Goal: Information Seeking & Learning: Learn about a topic

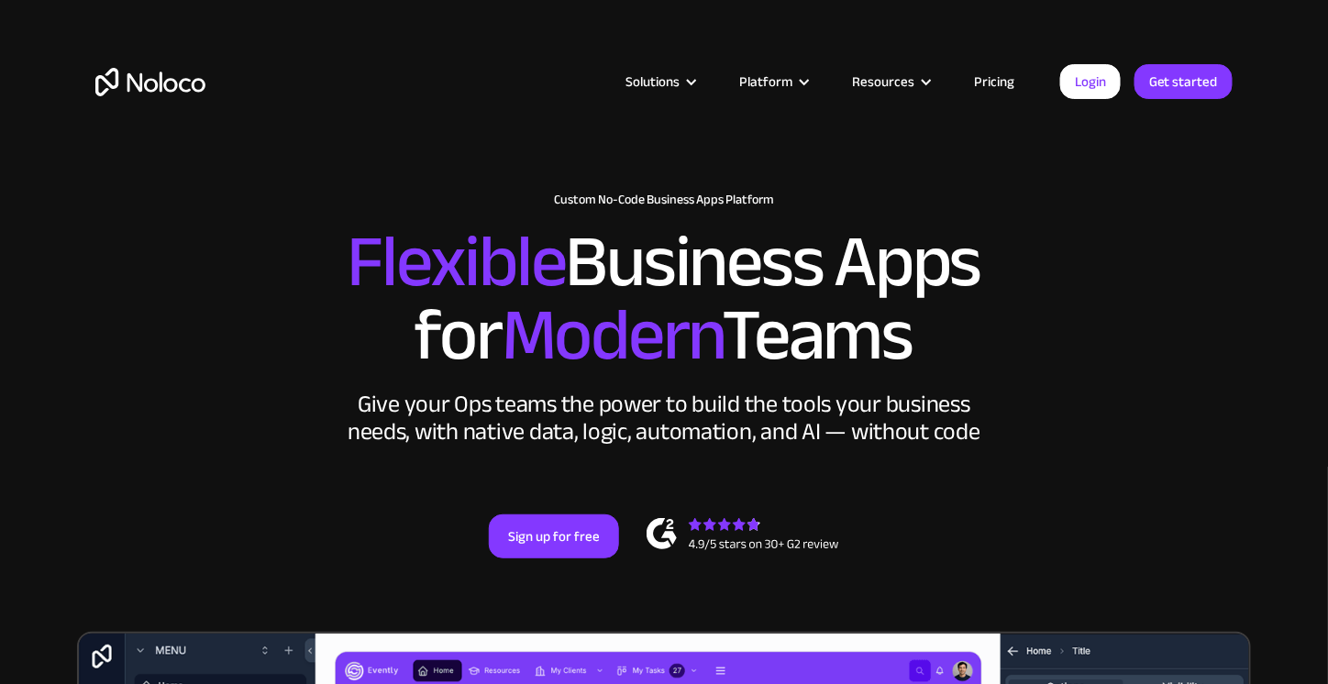
click at [1003, 83] on link "Pricing" at bounding box center [994, 82] width 86 height 24
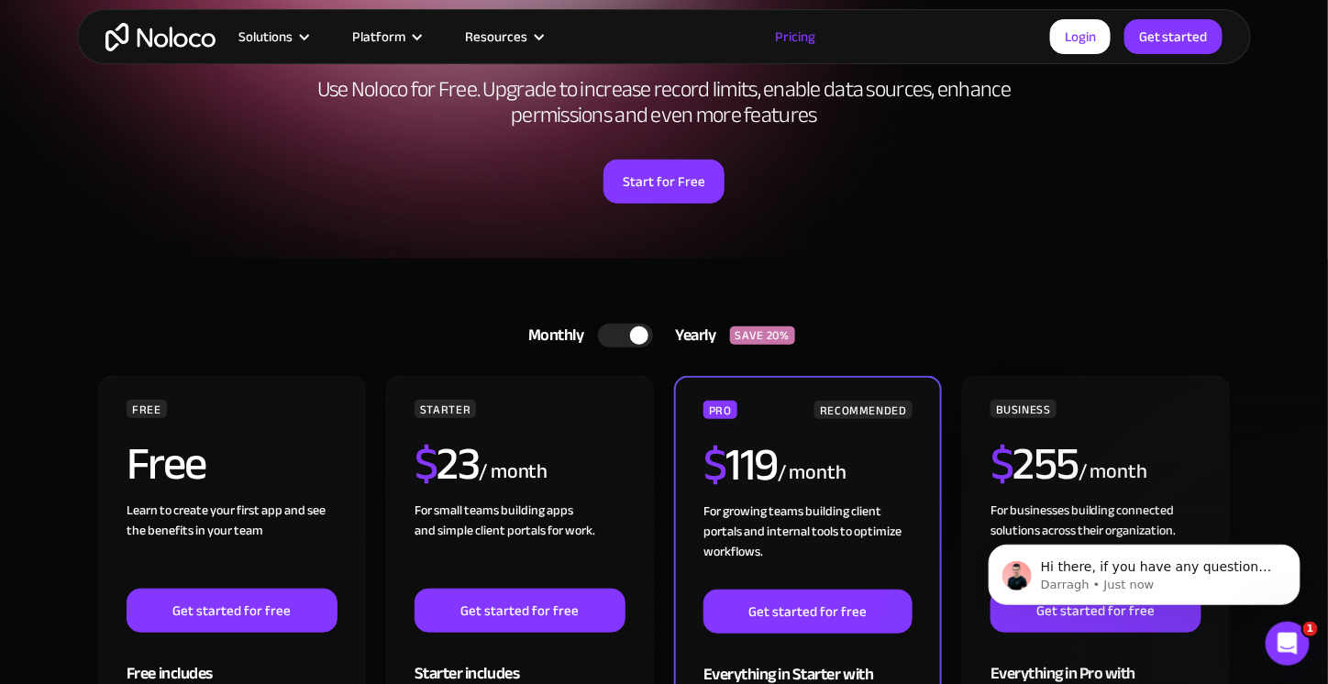
scroll to position [92, 0]
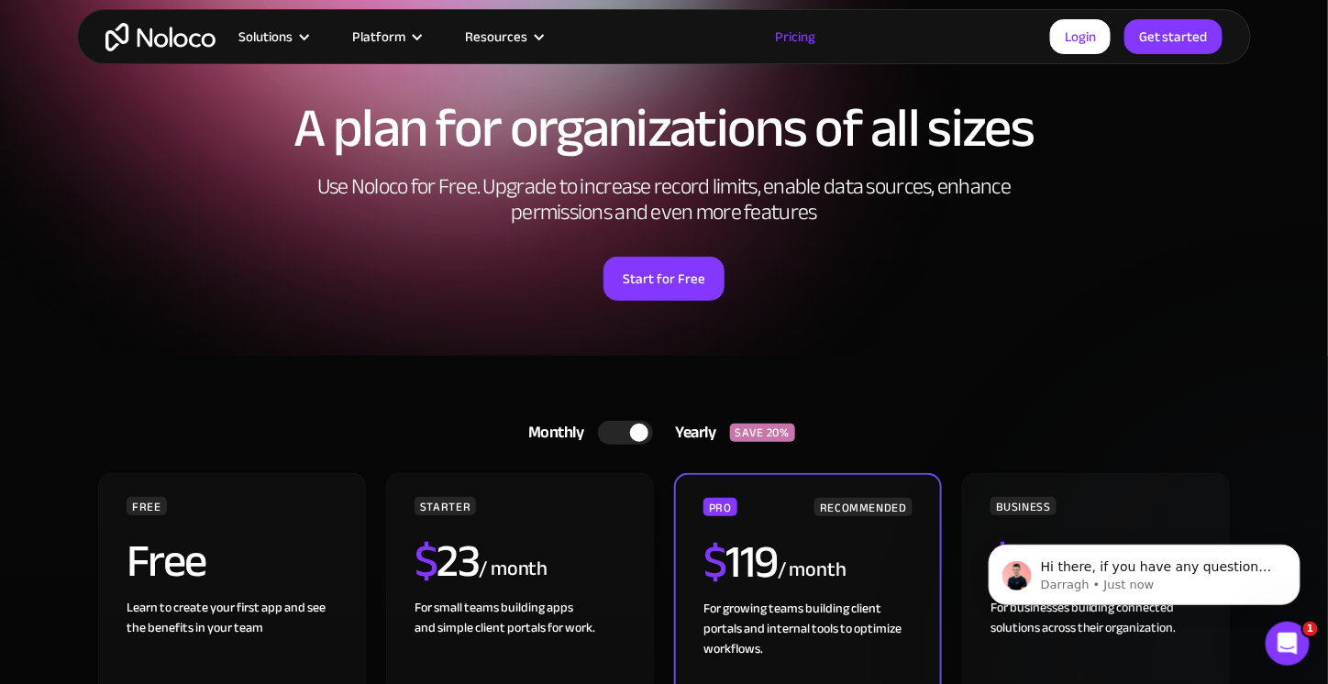
click at [635, 425] on div at bounding box center [639, 433] width 18 height 18
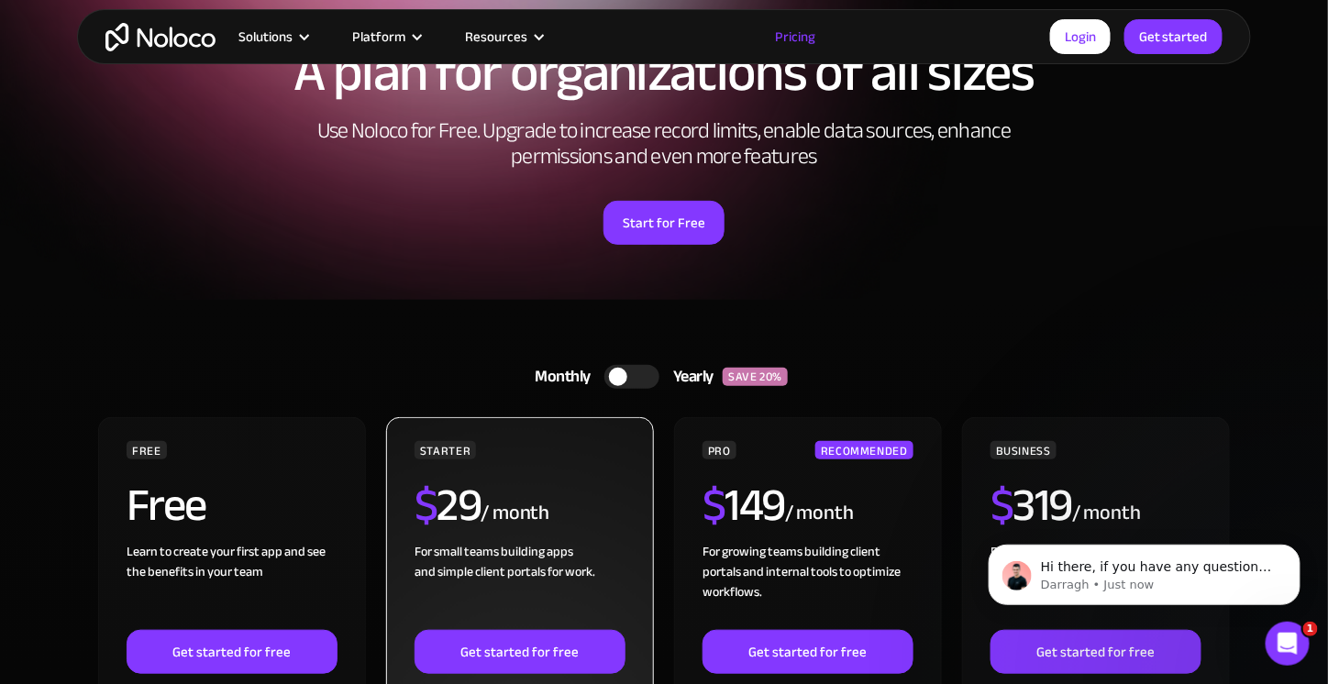
scroll to position [275, 0]
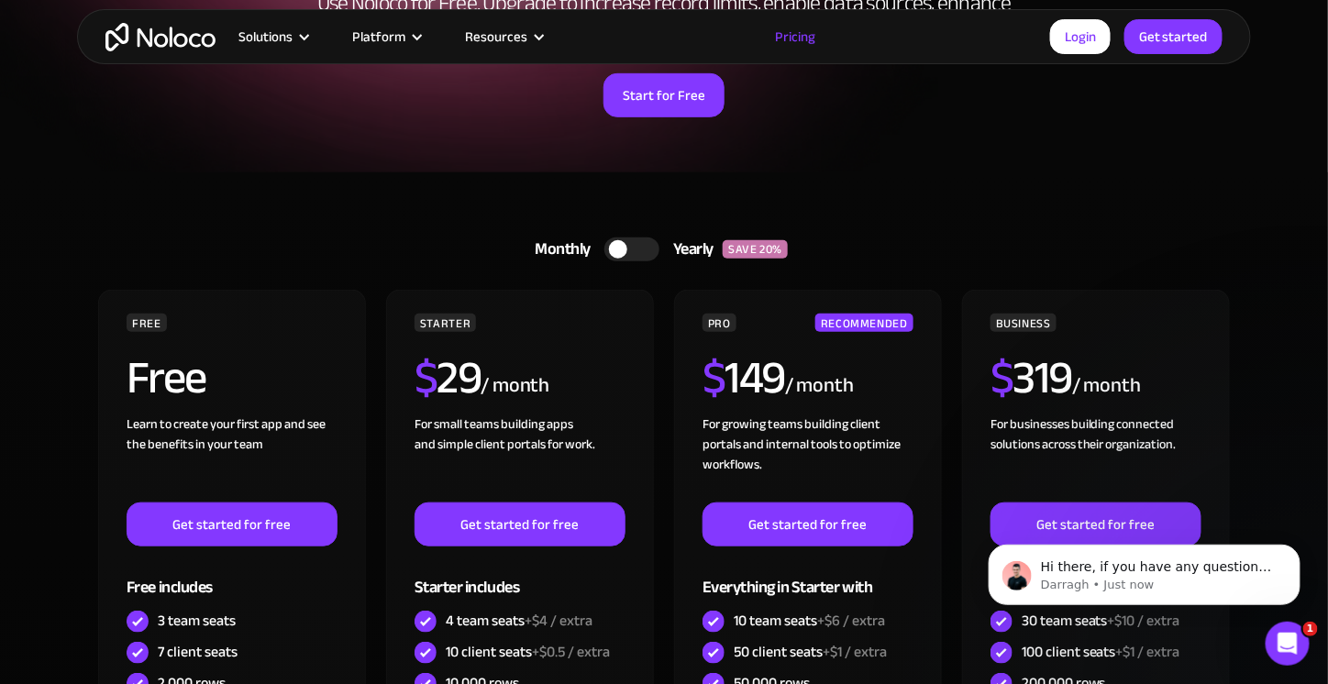
click at [624, 246] on div at bounding box center [618, 249] width 18 height 18
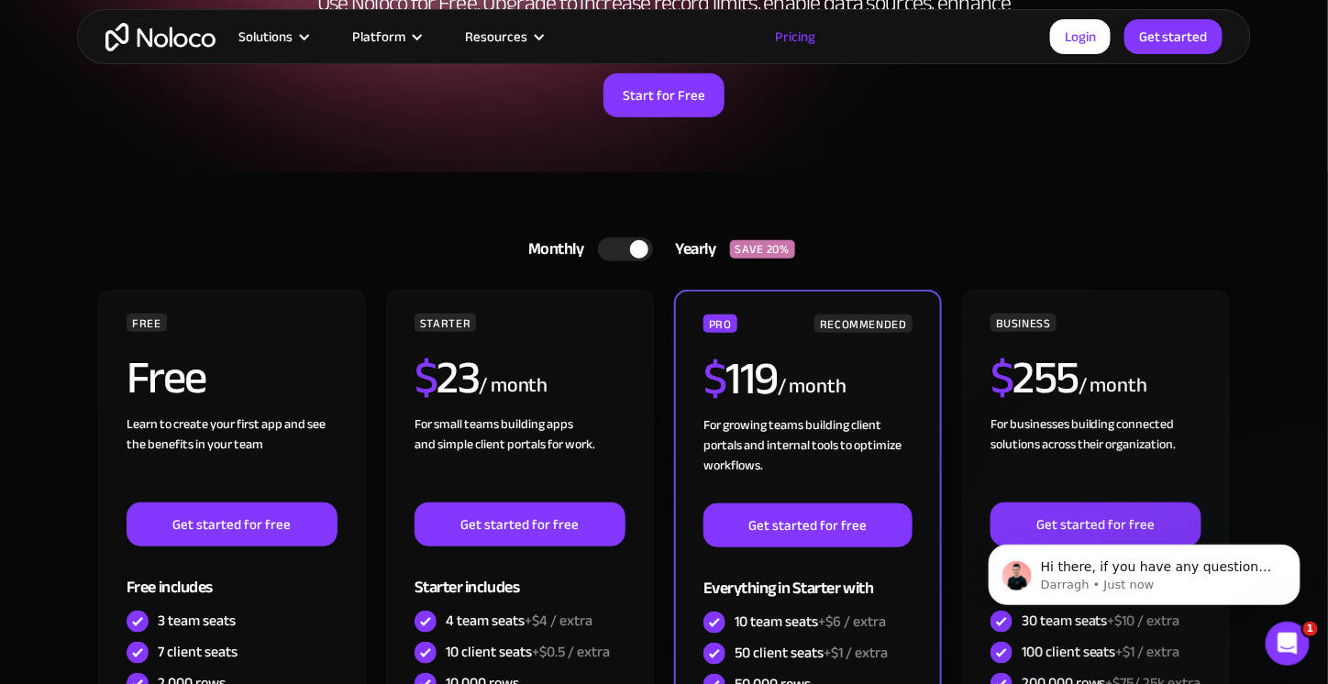
click at [624, 246] on div at bounding box center [625, 249] width 55 height 24
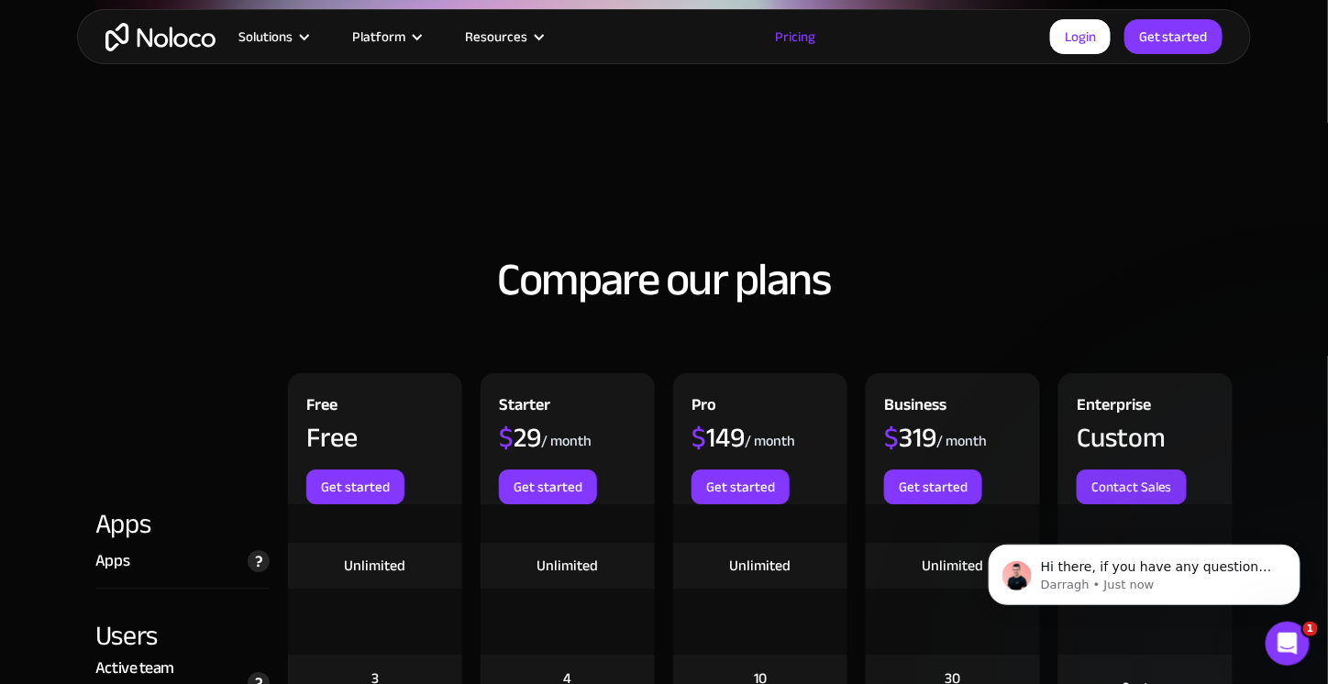
scroll to position [1467, 0]
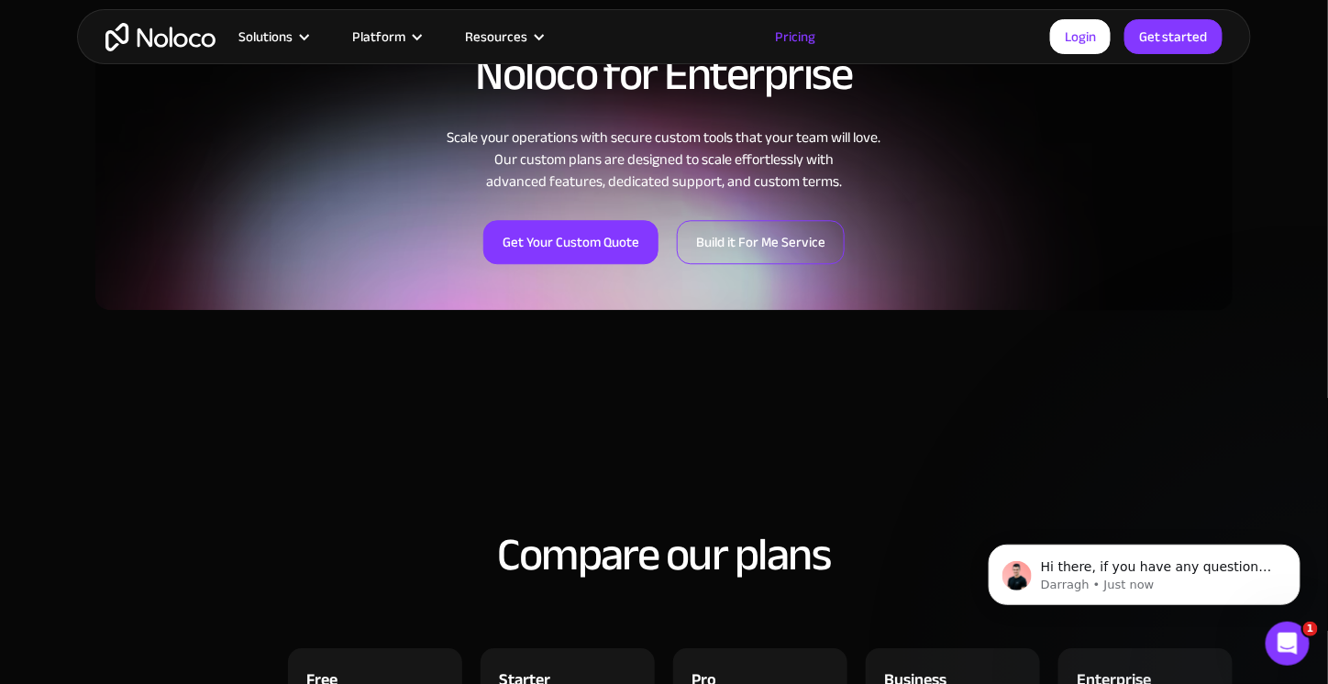
click at [746, 228] on link "Build it For Me Service" at bounding box center [761, 242] width 168 height 44
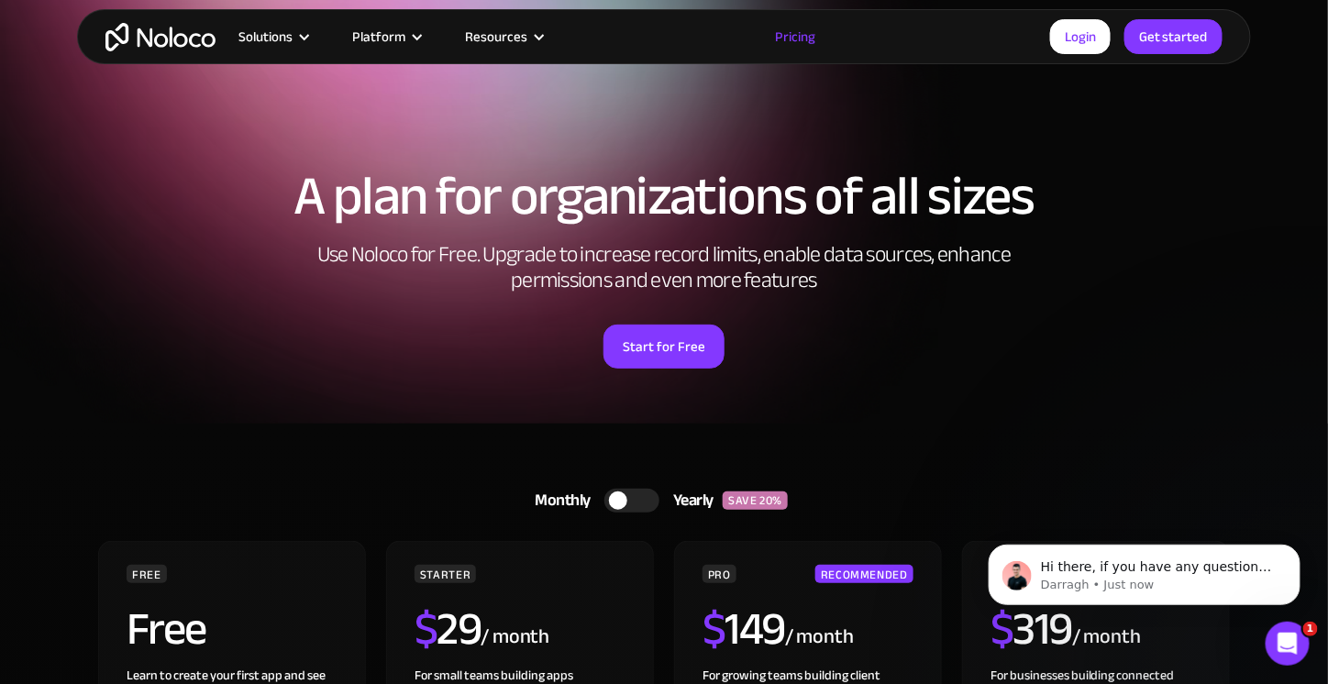
scroll to position [0, 0]
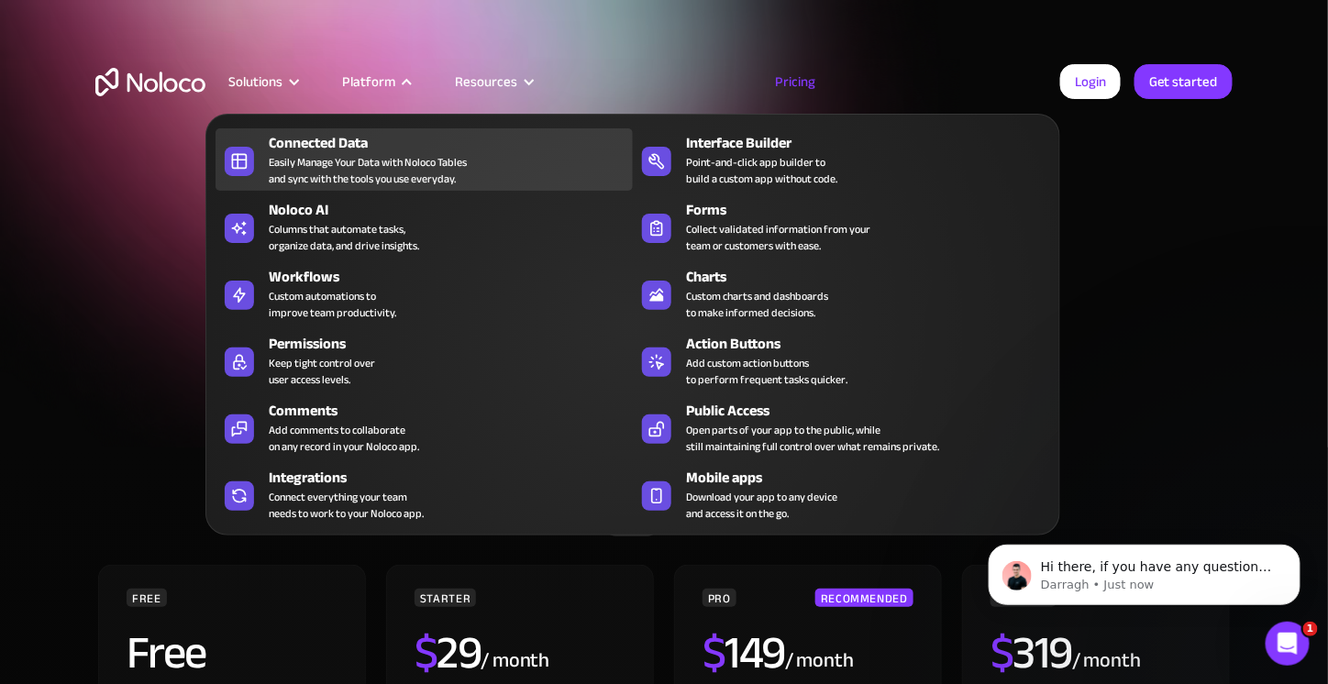
click at [358, 158] on div "Easily Manage Your Data with Noloco Tables and sync with the tools you use ever…" at bounding box center [368, 170] width 198 height 33
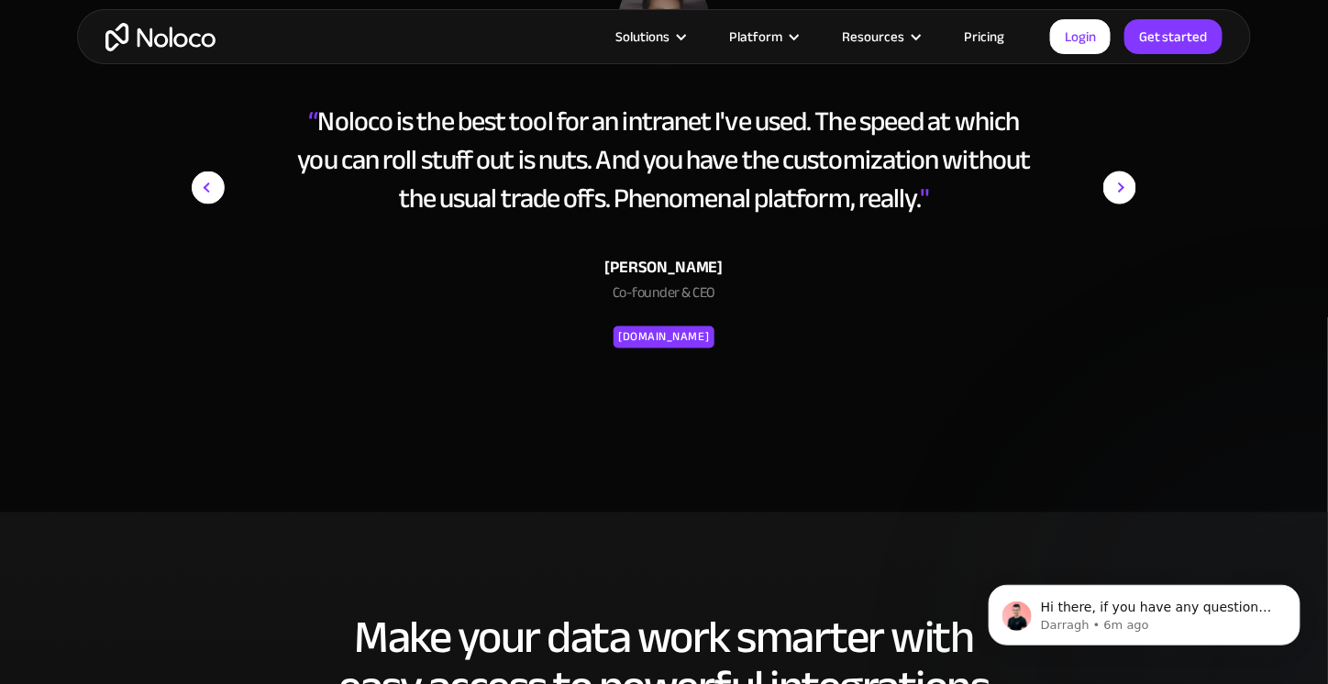
scroll to position [2934, 0]
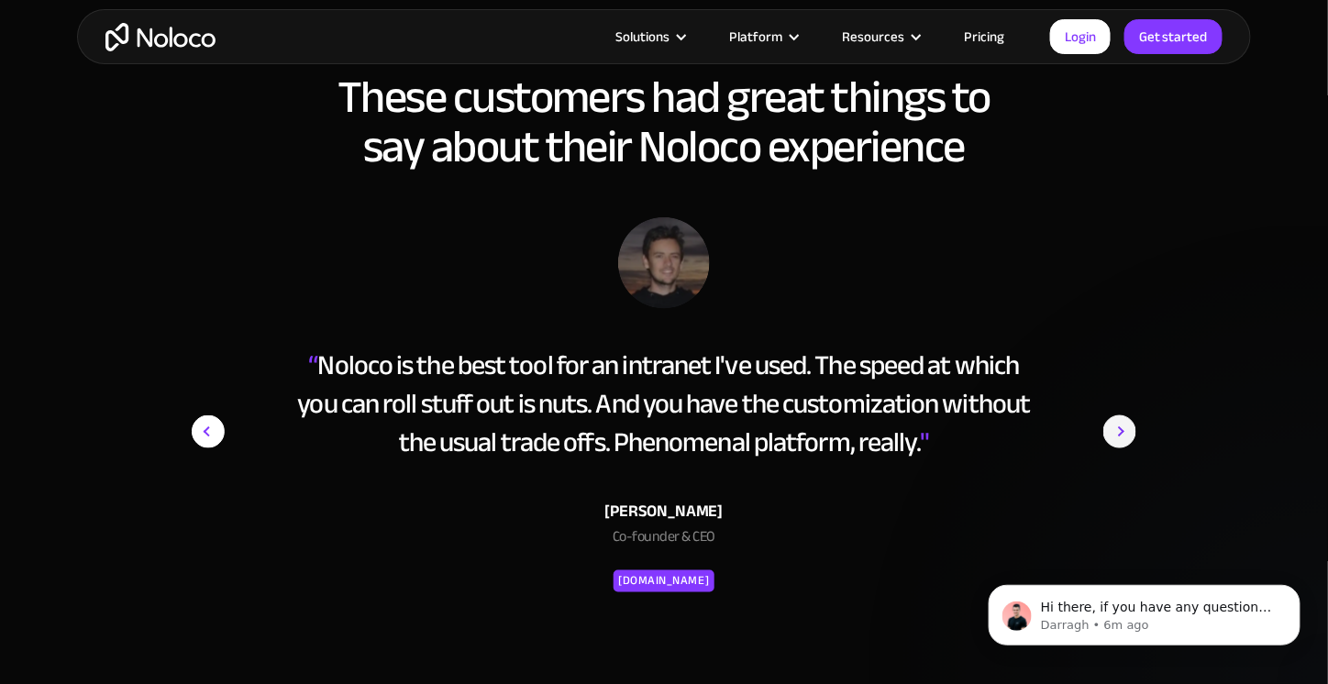
click at [999, 32] on link "Pricing" at bounding box center [984, 37] width 86 height 24
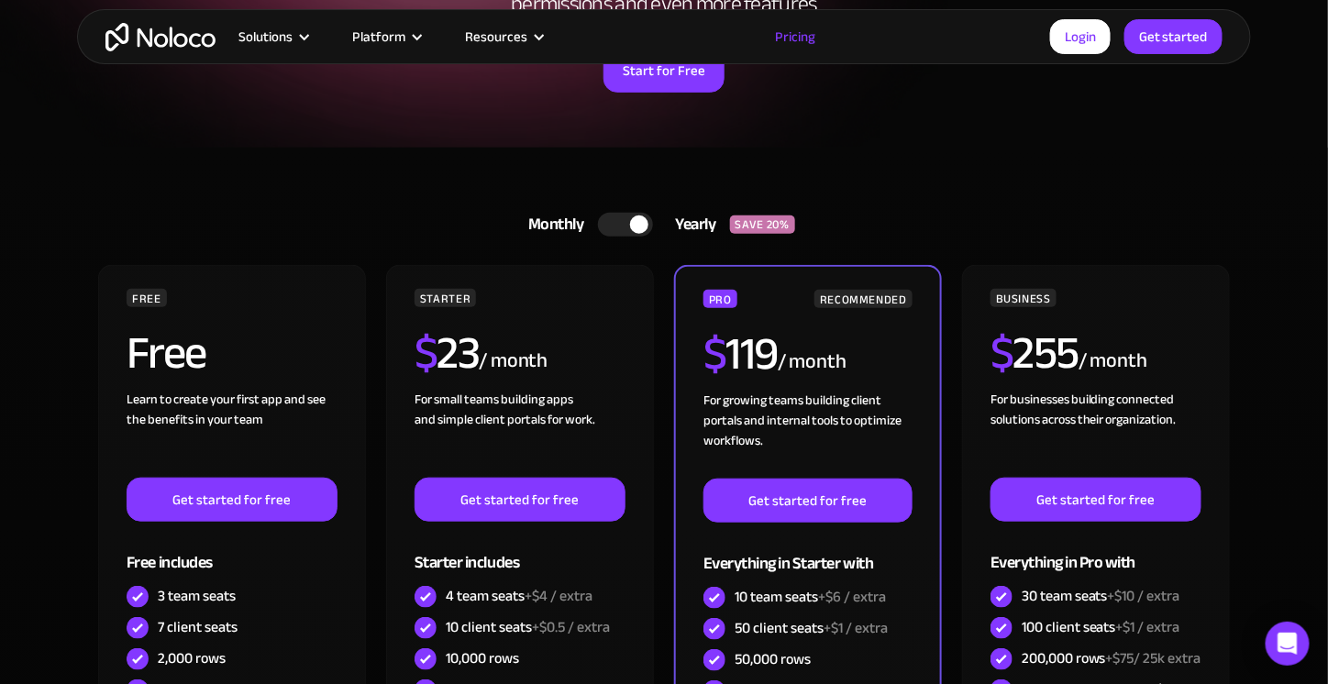
scroll to position [275, 0]
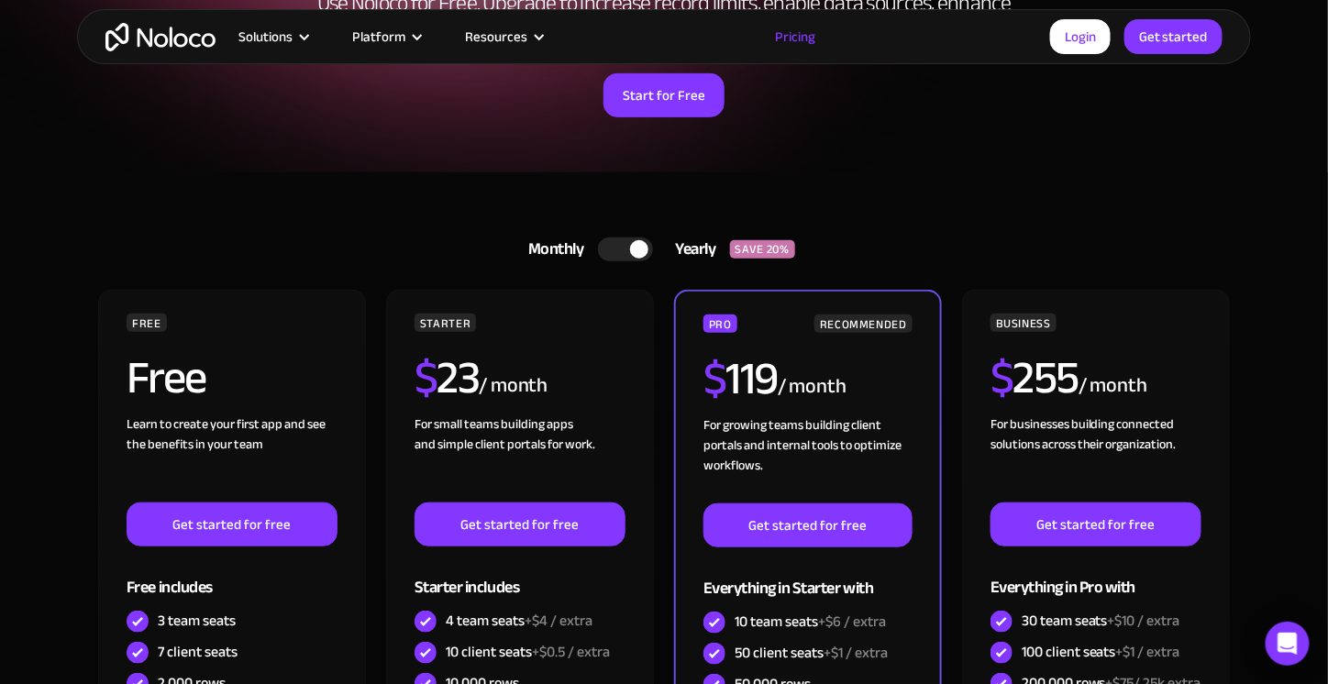
click at [629, 249] on div at bounding box center [625, 249] width 55 height 24
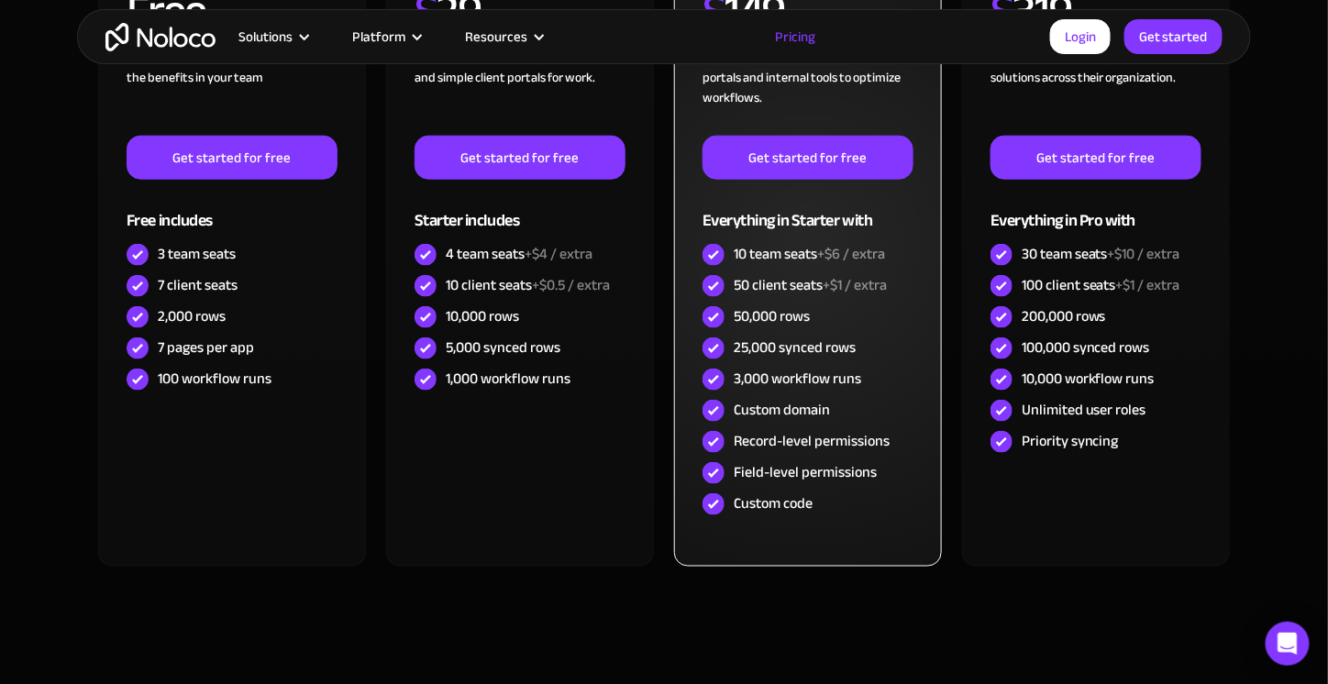
scroll to position [458, 0]
